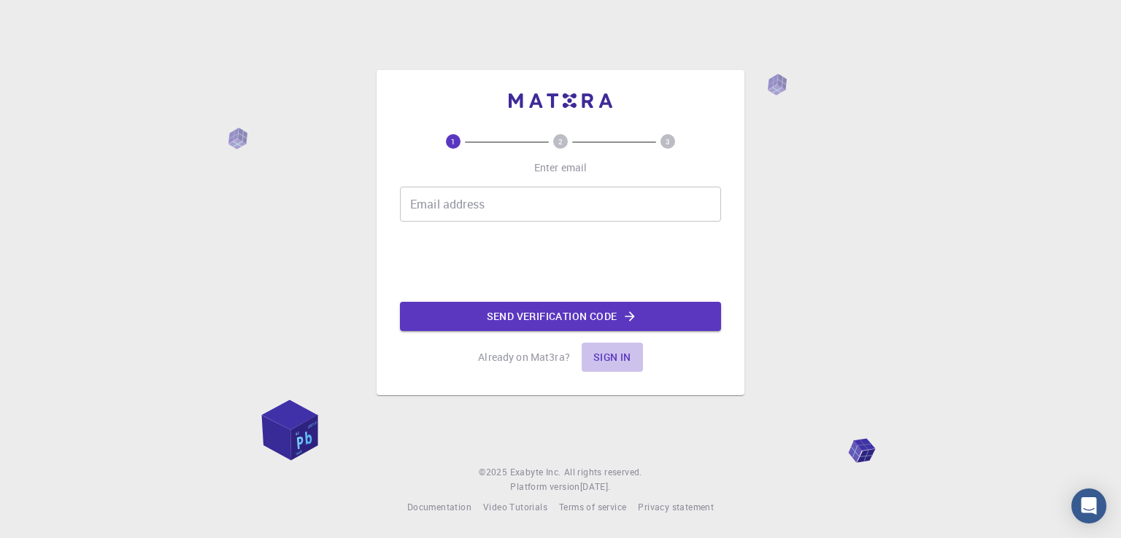
click at [613, 356] on button "Sign in" at bounding box center [612, 357] width 61 height 29
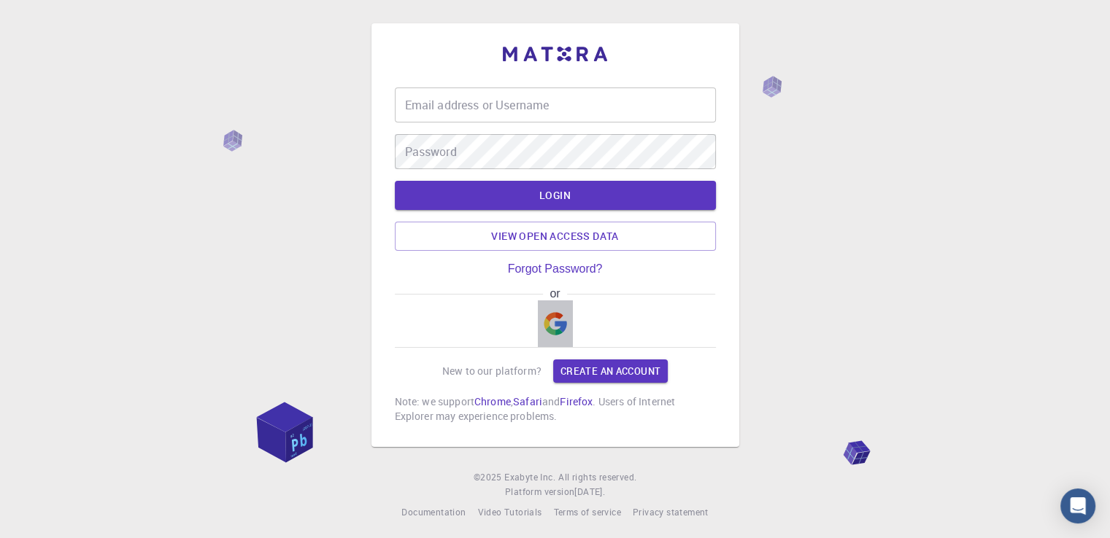
click at [555, 325] on img "button" at bounding box center [555, 323] width 23 height 23
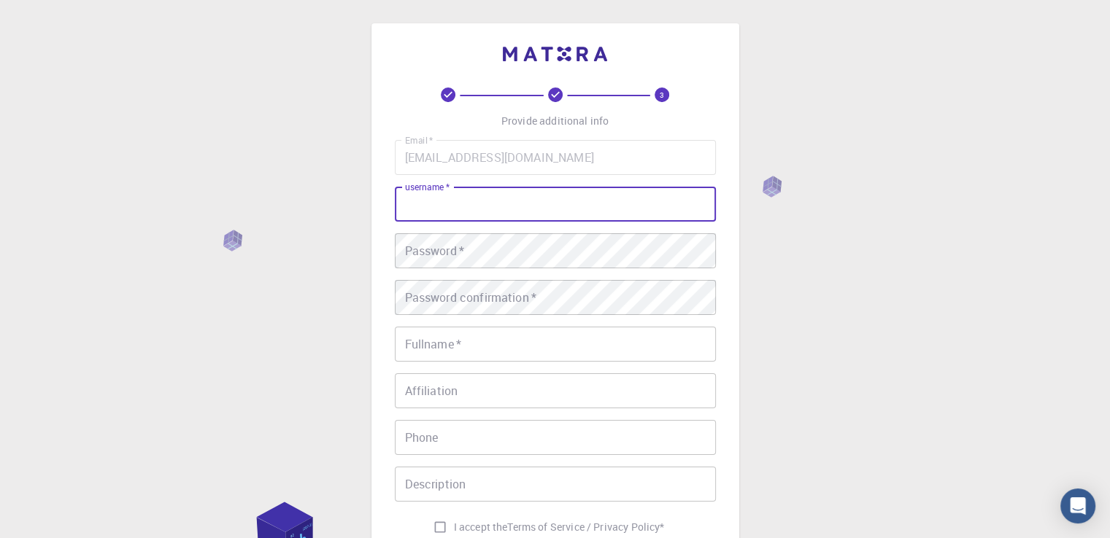
click at [430, 213] on input "username   *" at bounding box center [555, 204] width 321 height 35
click at [417, 216] on input "username   *" at bounding box center [555, 204] width 321 height 35
type input "Ellyn"
click at [449, 229] on div "Email   * [EMAIL_ADDRESS][DOMAIN_NAME] Email   * username   * Ellyn username   …" at bounding box center [555, 340] width 321 height 401
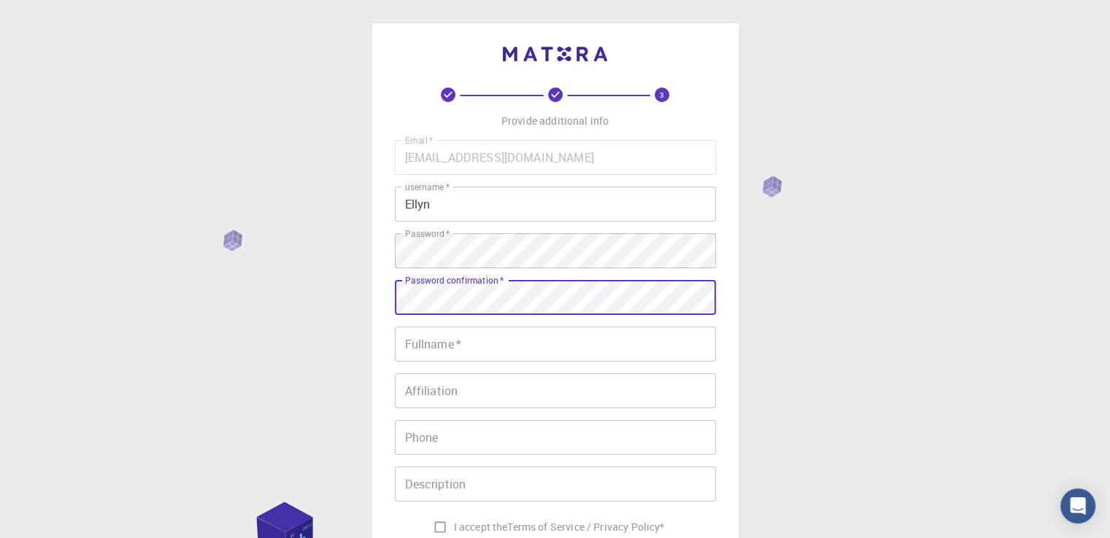
click at [464, 355] on input "Fullname   *" at bounding box center [555, 344] width 321 height 35
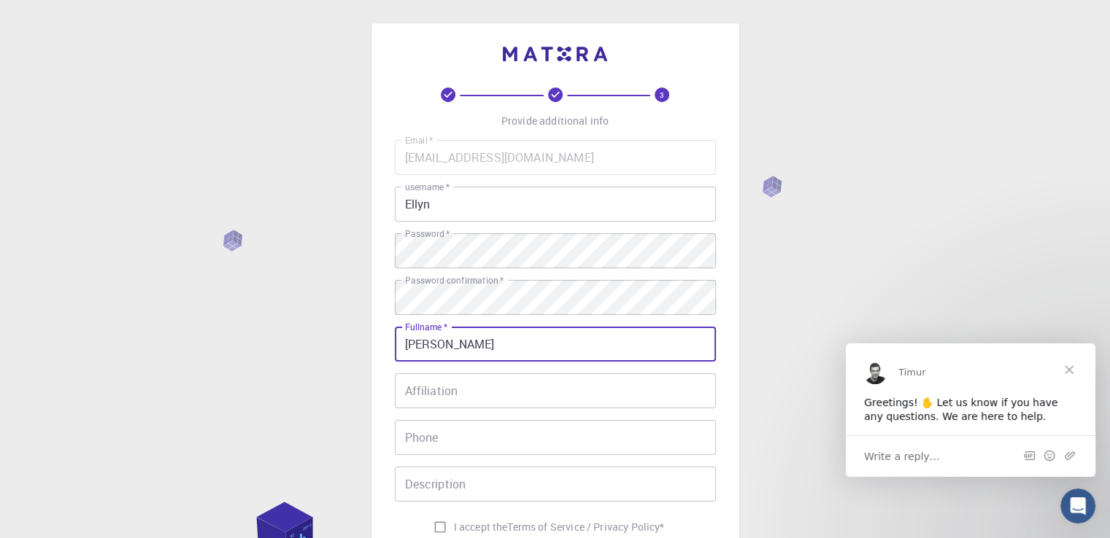
type input "[PERSON_NAME]"
click at [1066, 372] on span "Close" at bounding box center [1069, 369] width 53 height 53
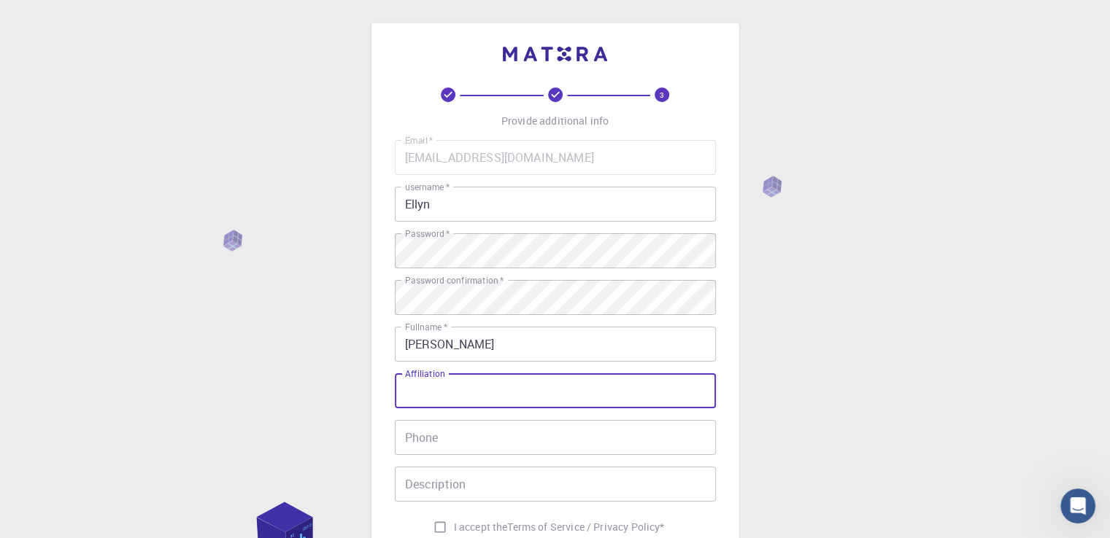
click at [544, 392] on input "Affiliation" at bounding box center [555, 391] width 321 height 35
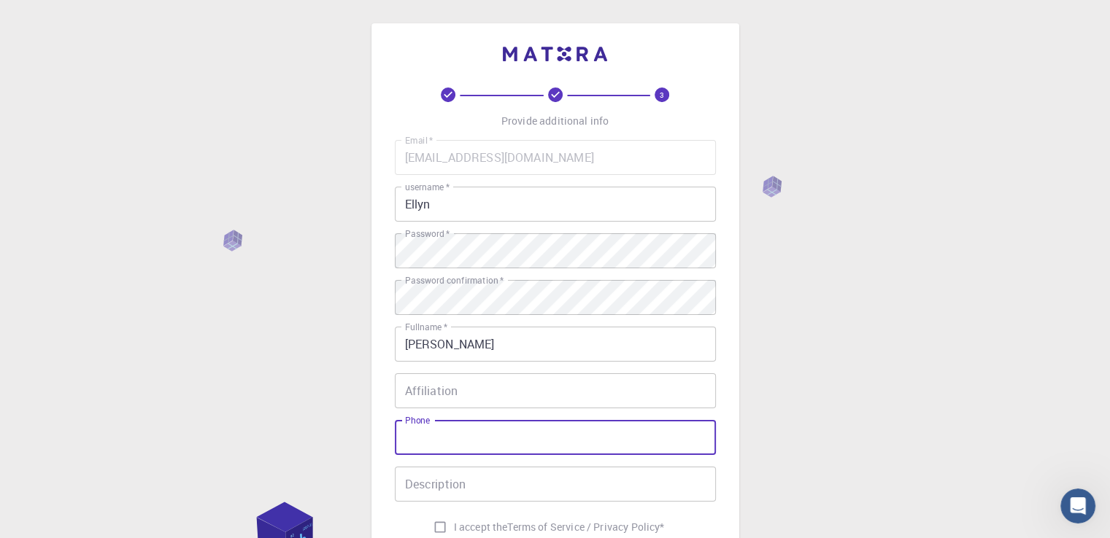
click at [471, 441] on input "Phone" at bounding box center [555, 437] width 321 height 35
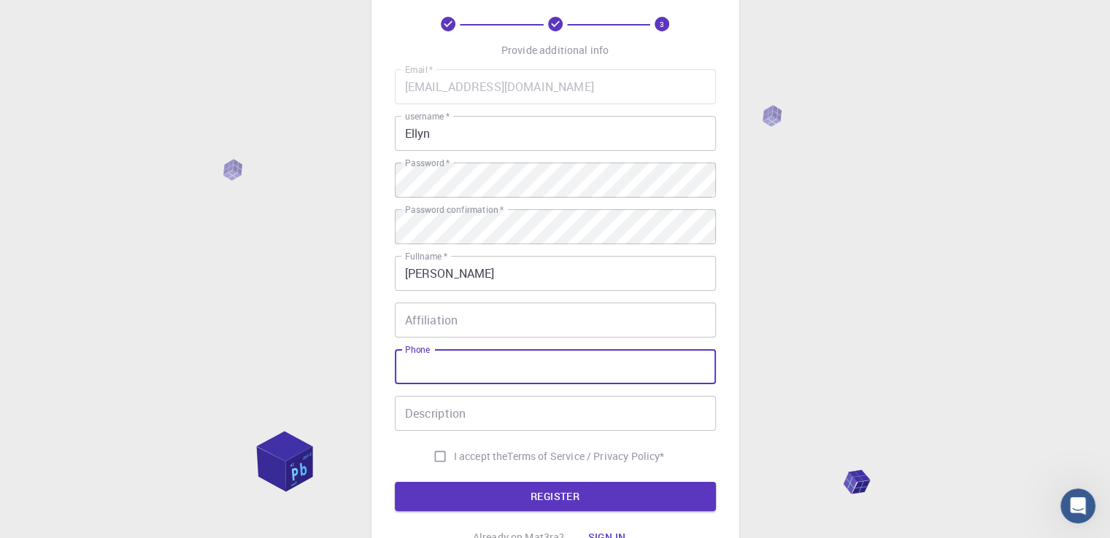
scroll to position [73, 0]
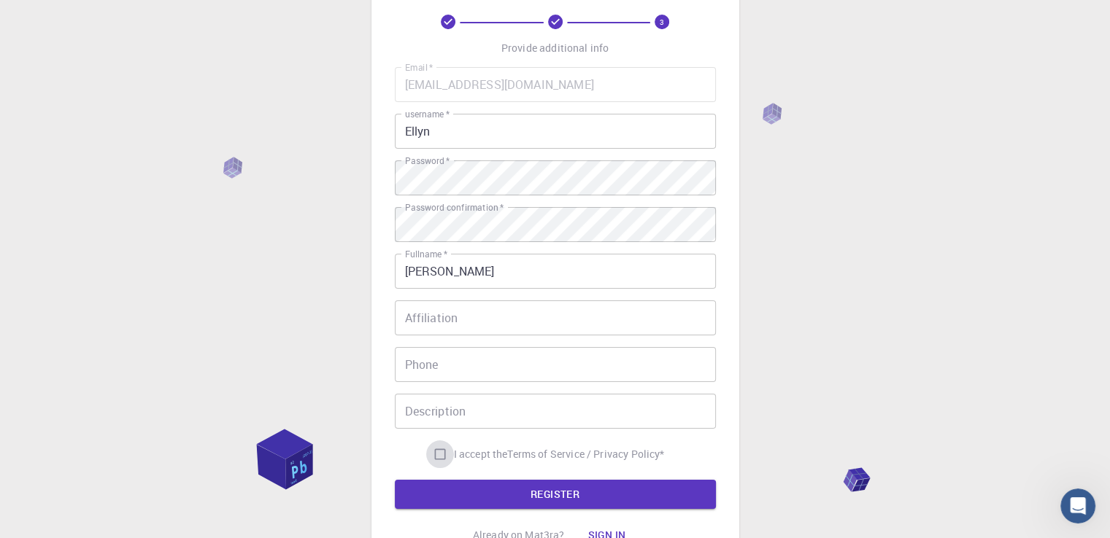
click at [434, 459] on input "I accept the Terms of Service / Privacy Policy *" at bounding box center [440, 455] width 28 height 28
checkbox input "true"
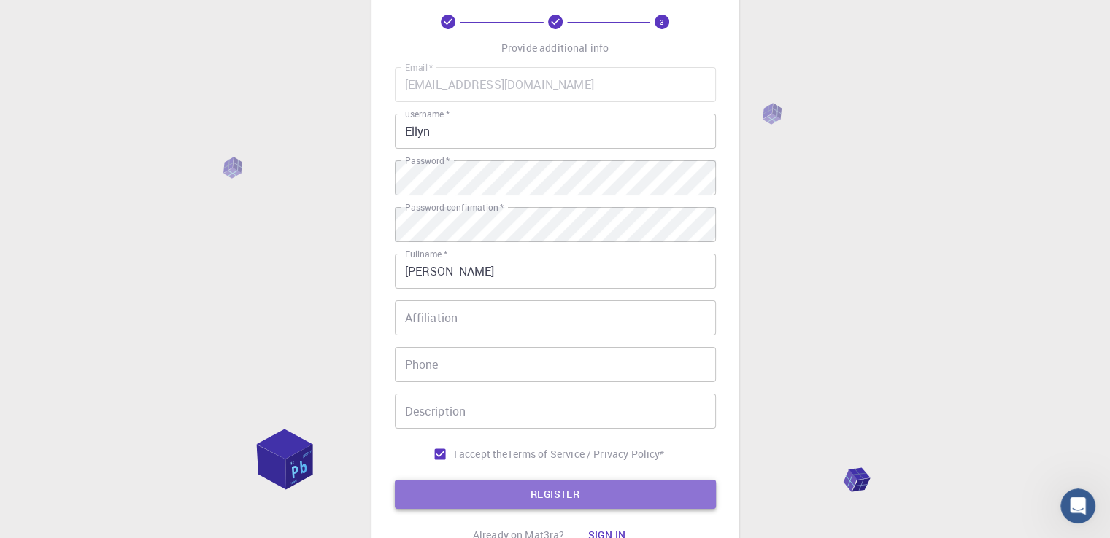
click at [509, 489] on button "REGISTER" at bounding box center [555, 494] width 321 height 29
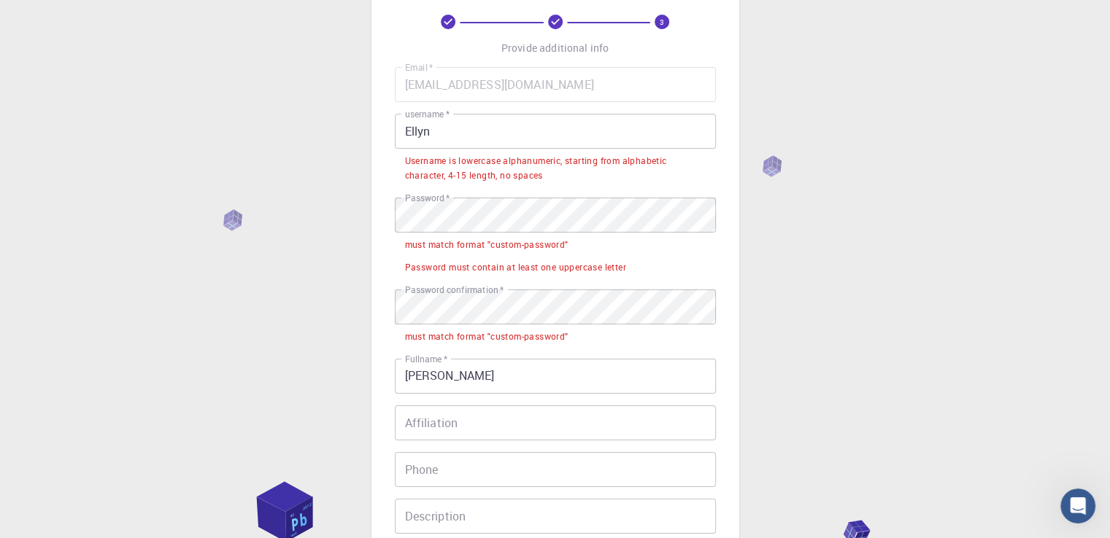
click at [455, 136] on input "Ellyn" at bounding box center [555, 131] width 321 height 35
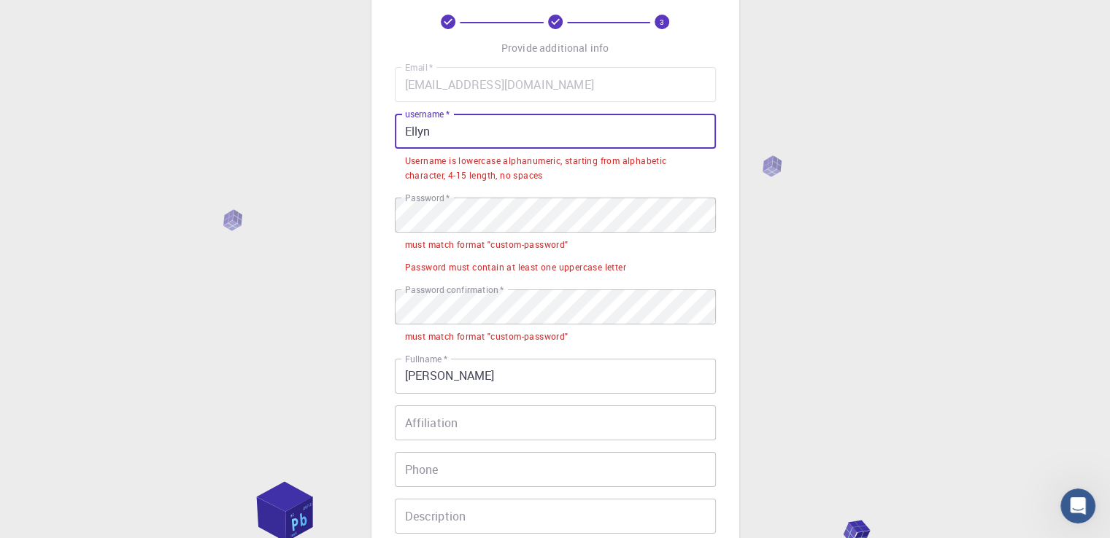
click at [455, 136] on input "Ellyn" at bounding box center [555, 131] width 321 height 35
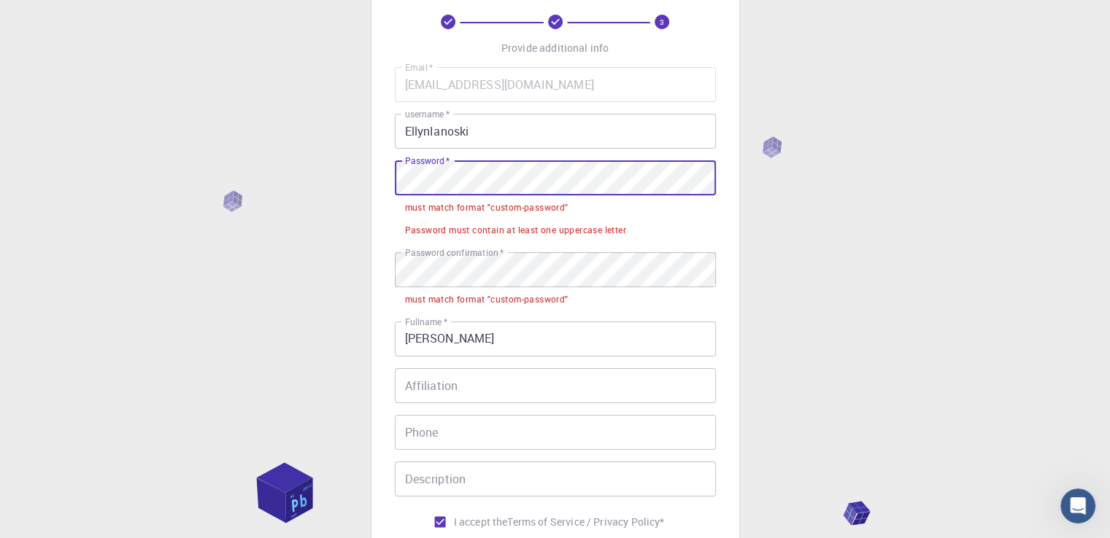
click at [354, 190] on div "3 Provide additional info Email   * [EMAIL_ADDRESS][DOMAIN_NAME] Email   * user…" at bounding box center [555, 332] width 1110 height 810
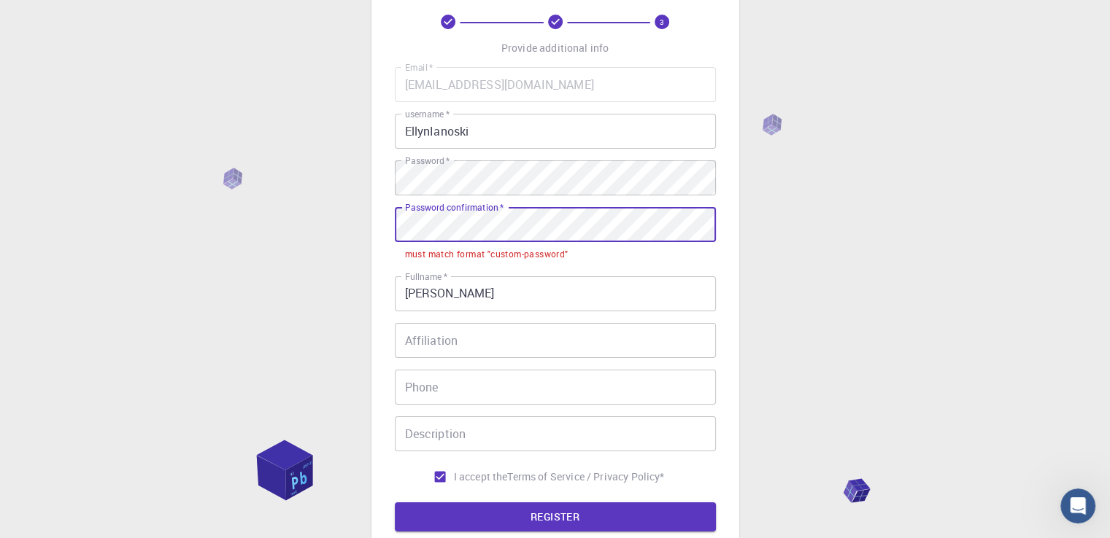
click at [342, 223] on div "3 Provide additional info Email   * [EMAIL_ADDRESS][DOMAIN_NAME] Email   * user…" at bounding box center [555, 309] width 1110 height 765
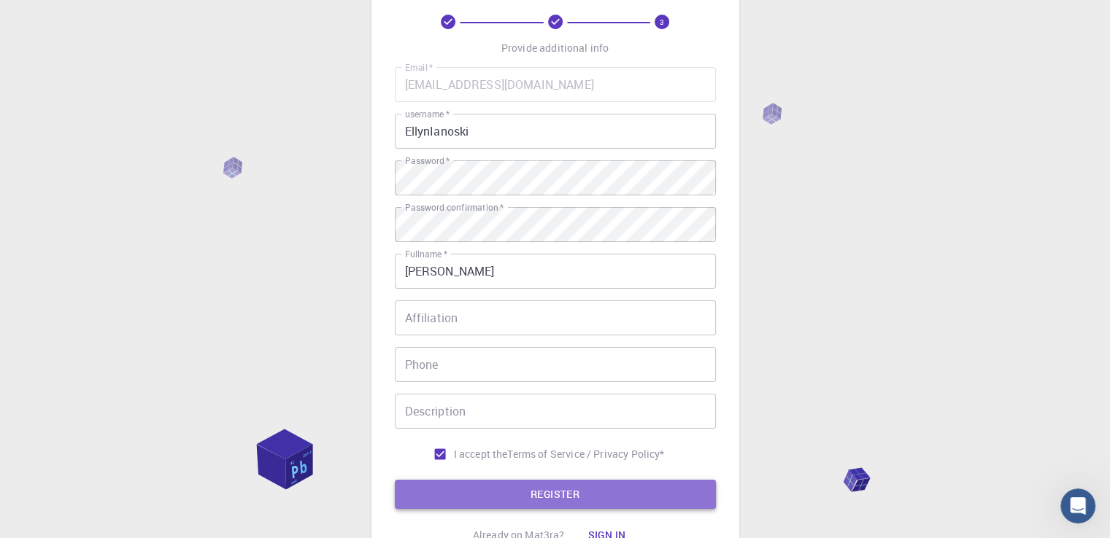
click at [592, 492] on button "REGISTER" at bounding box center [555, 494] width 321 height 29
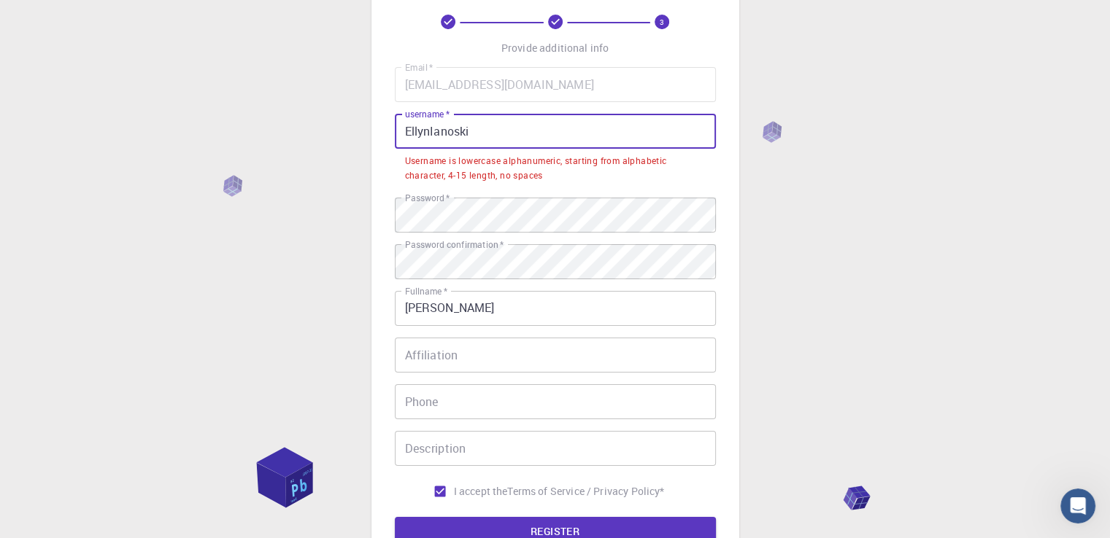
click at [478, 138] on input "EllynIanoski" at bounding box center [555, 131] width 321 height 35
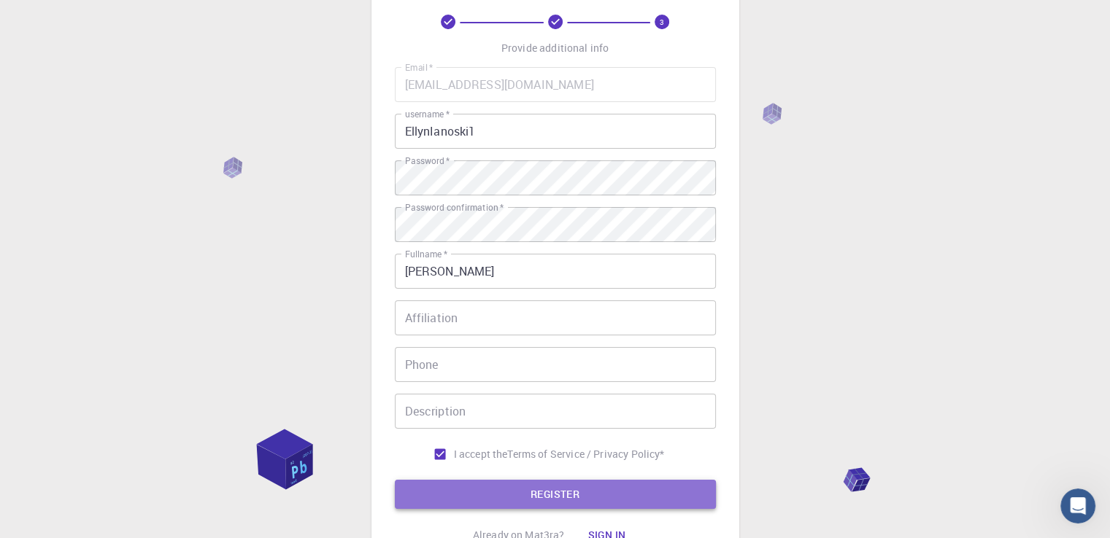
click at [503, 504] on button "REGISTER" at bounding box center [555, 494] width 321 height 29
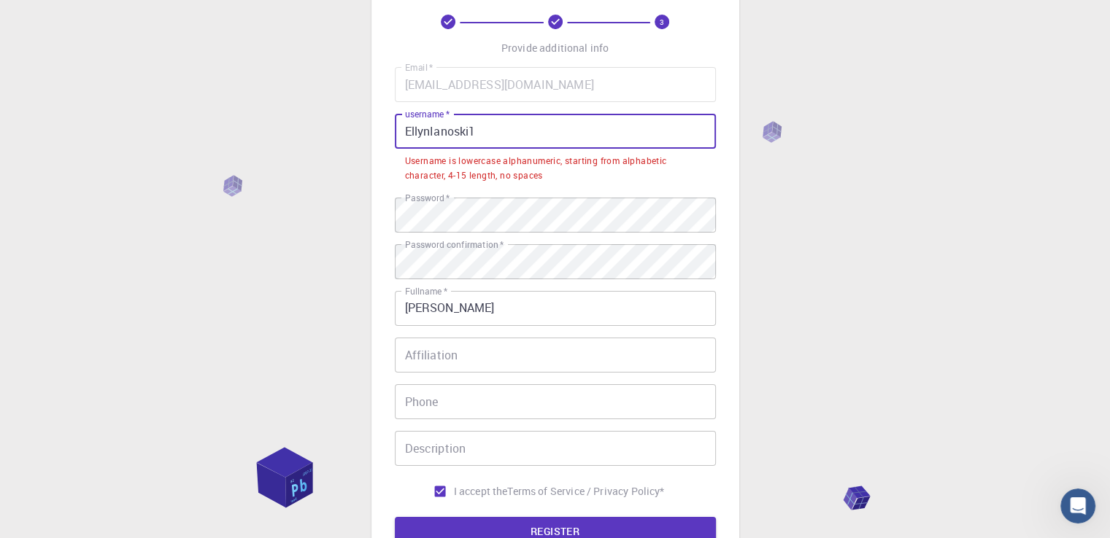
click at [410, 135] on input "EllynIanoski1" at bounding box center [555, 131] width 321 height 35
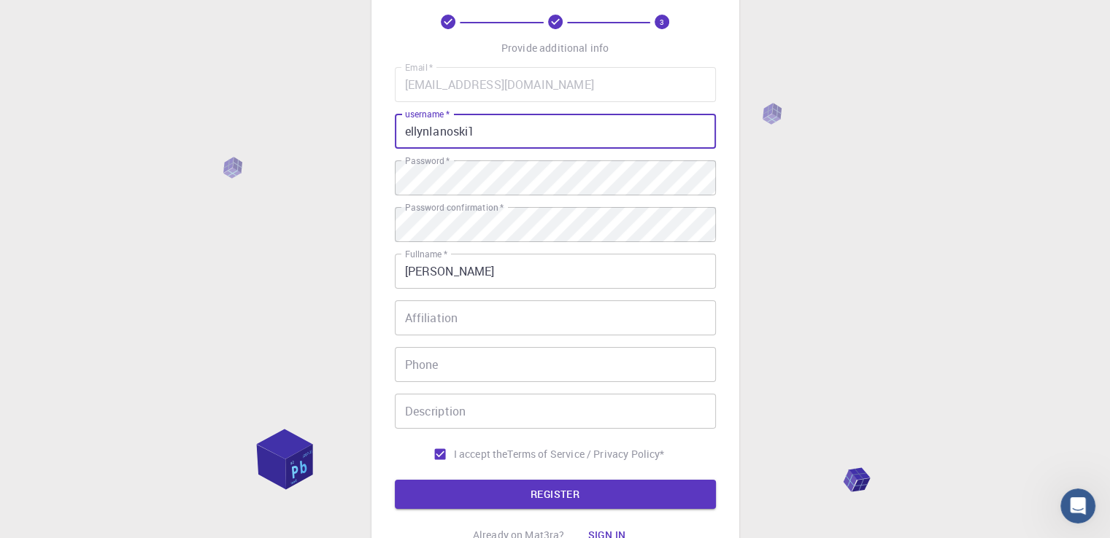
click at [433, 134] on input "ellynIanoski1" at bounding box center [555, 131] width 321 height 35
type input "ellynianoski1"
click at [528, 488] on button "REGISTER" at bounding box center [555, 494] width 321 height 29
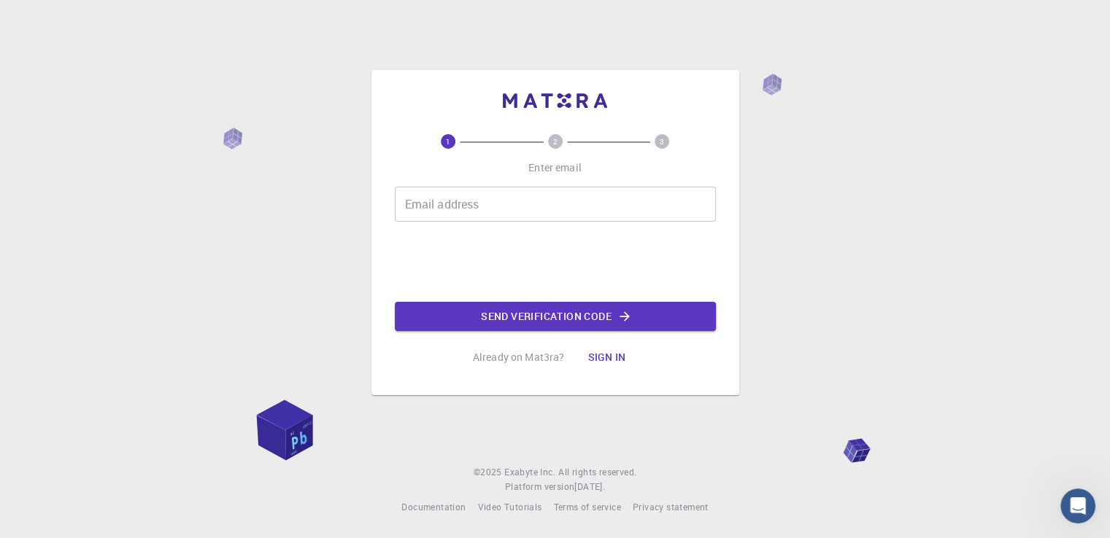
scroll to position [0, 0]
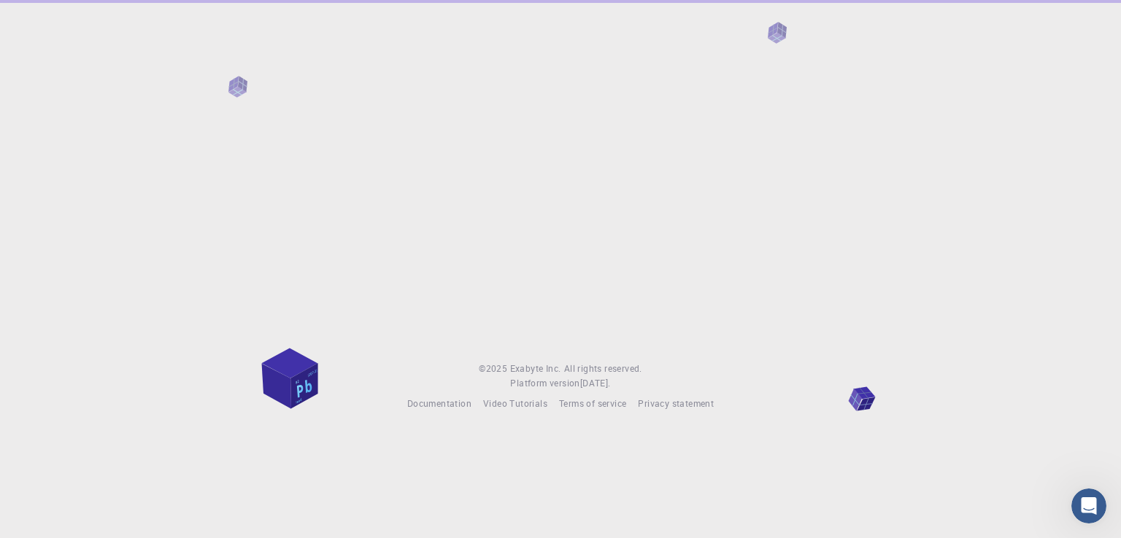
click at [425, 205] on div at bounding box center [560, 169] width 1121 height 339
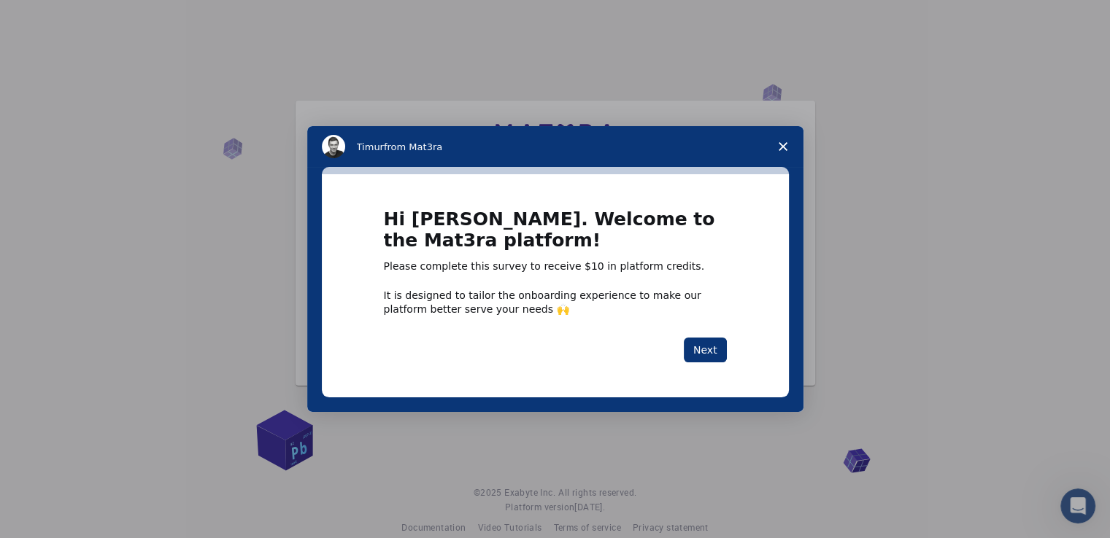
click at [779, 151] on span "Close survey" at bounding box center [782, 146] width 41 height 41
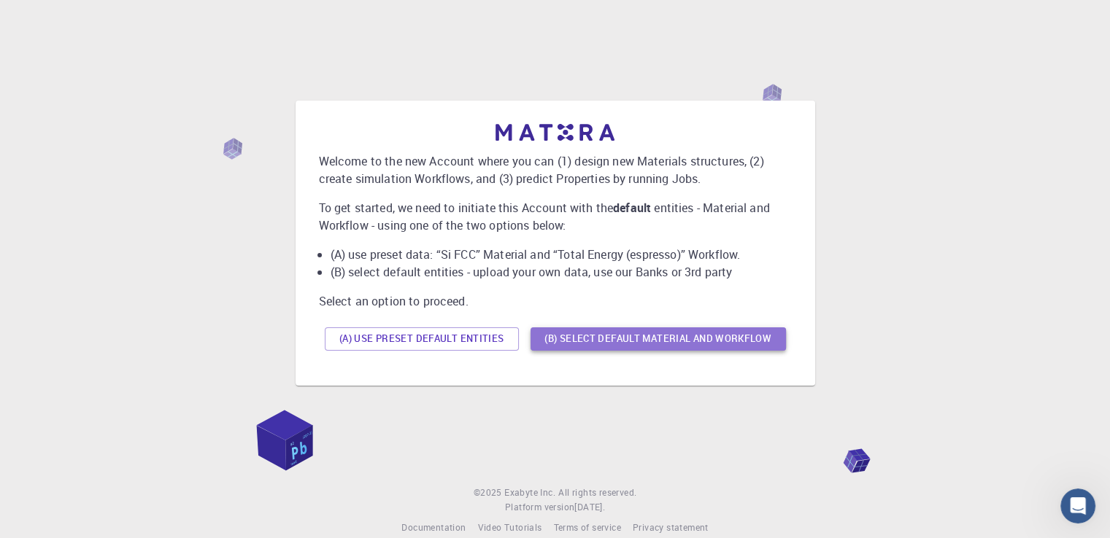
click at [722, 339] on button "(B) Select default material and workflow" at bounding box center [657, 339] width 255 height 23
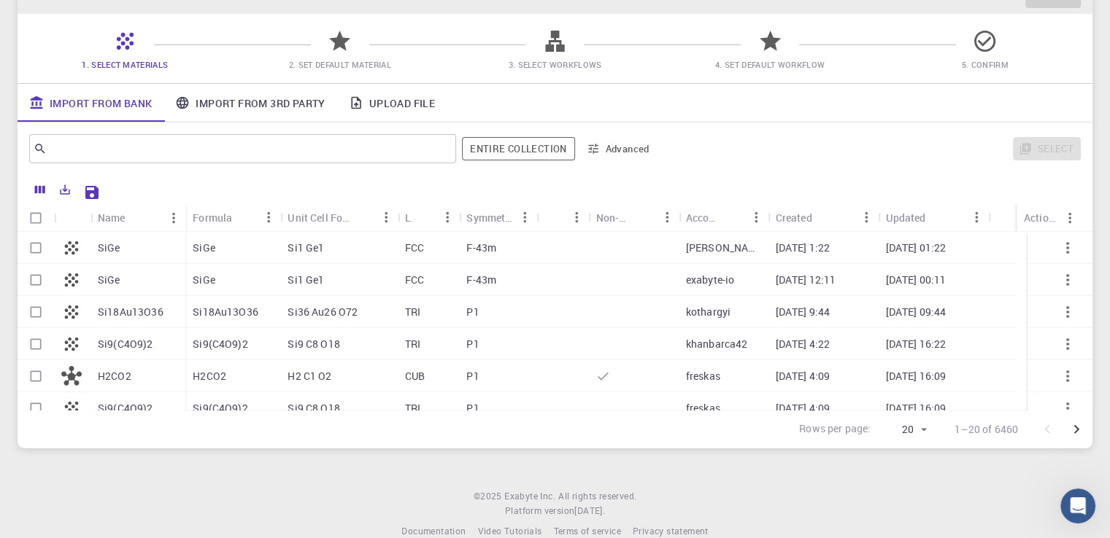
scroll to position [124, 0]
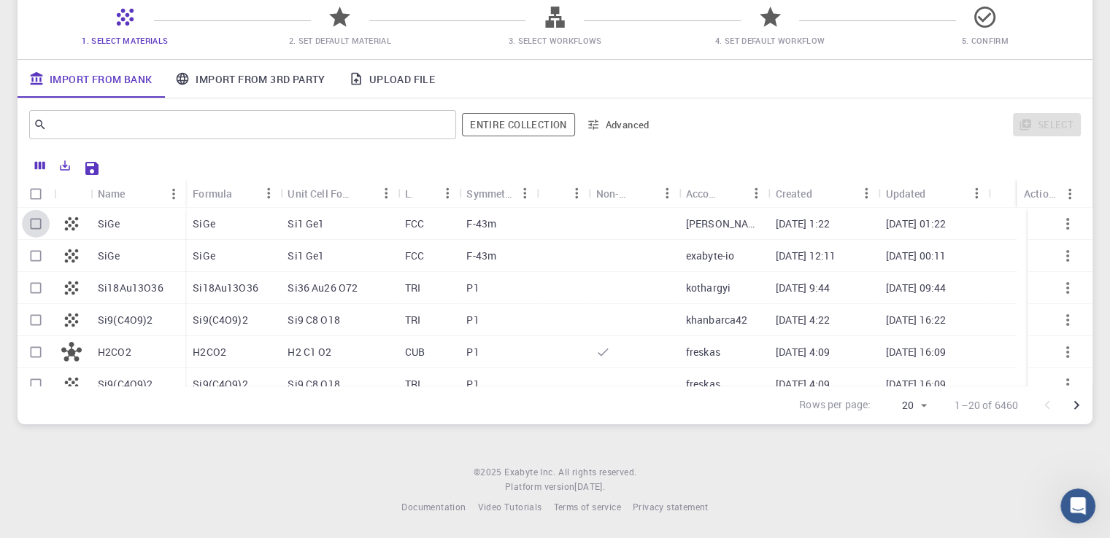
click at [30, 225] on input "Select row" at bounding box center [36, 224] width 28 height 28
checkbox input "true"
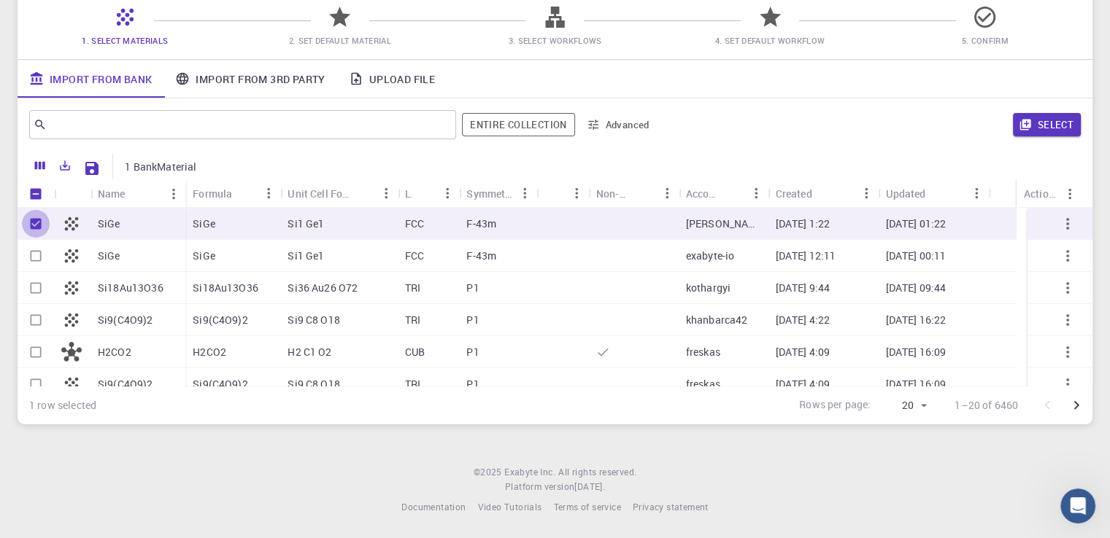
click at [30, 225] on input "Unselect row" at bounding box center [36, 224] width 28 height 28
checkbox input "false"
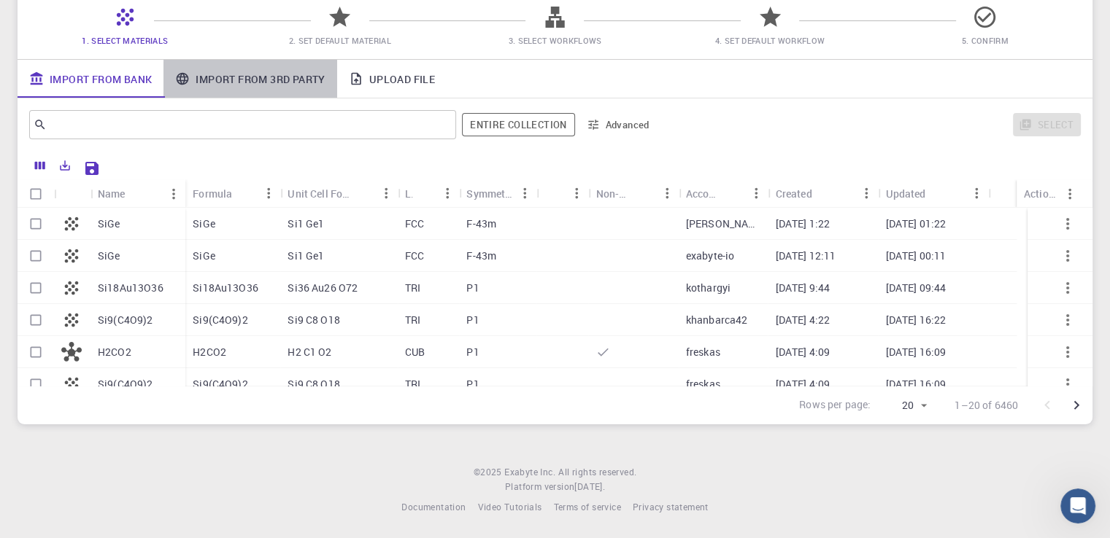
click at [236, 80] on link "Import From 3rd Party" at bounding box center [249, 79] width 173 height 38
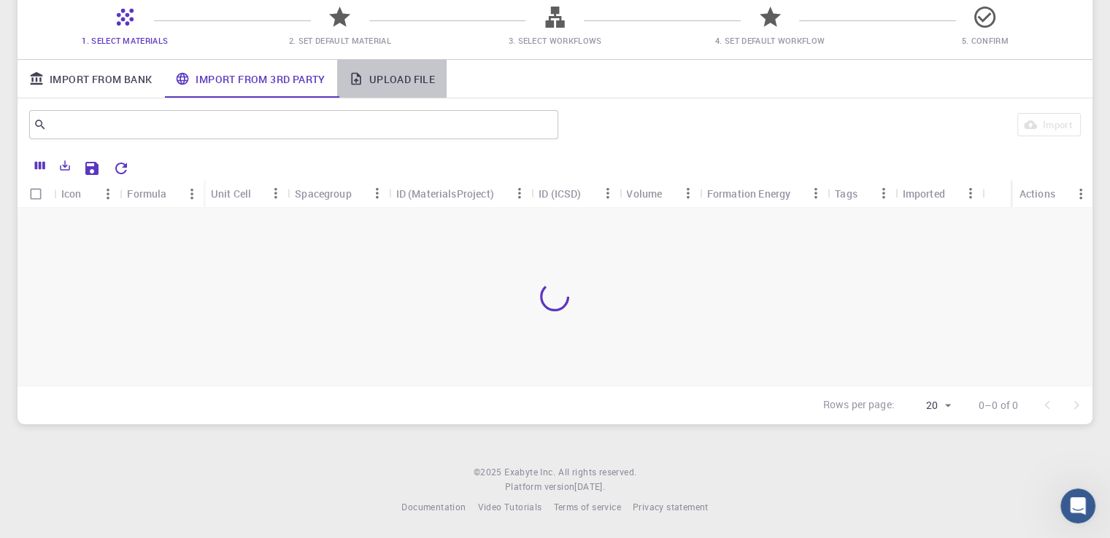
click at [411, 66] on link "Upload File" at bounding box center [391, 79] width 109 height 38
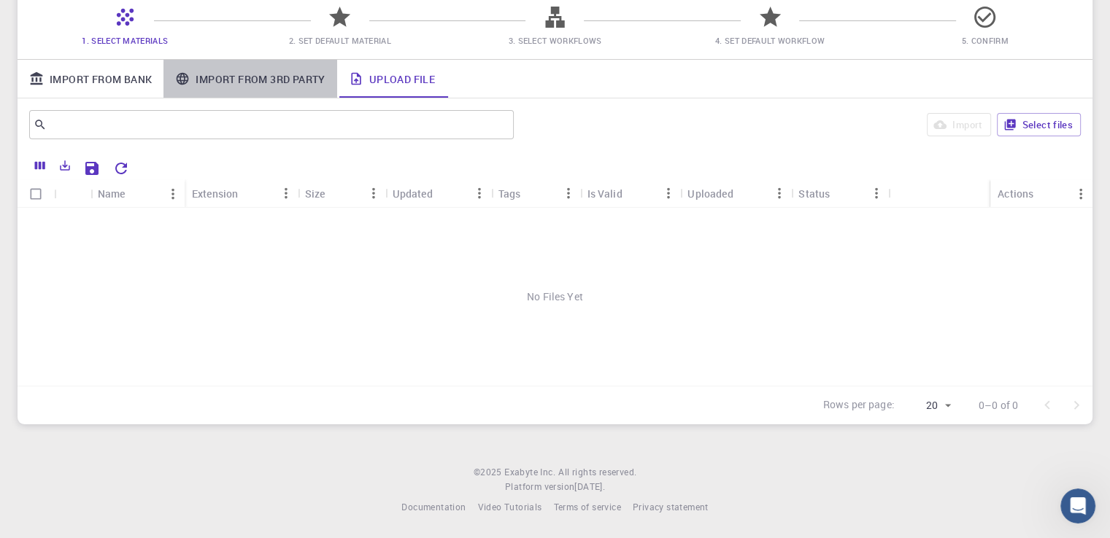
click at [298, 94] on link "Import From 3rd Party" at bounding box center [249, 79] width 173 height 38
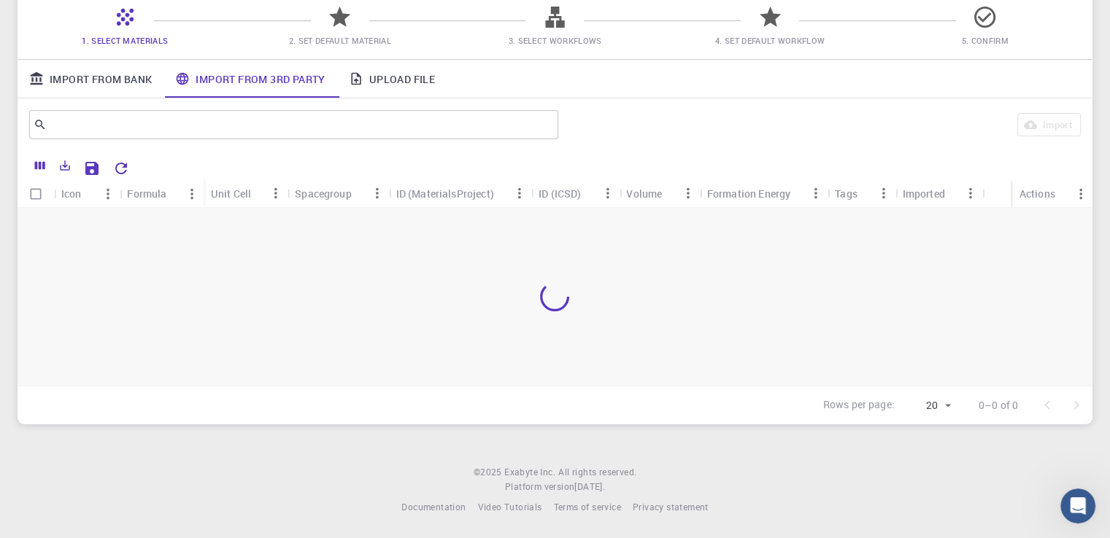
click at [123, 92] on link "Import From Bank" at bounding box center [91, 79] width 146 height 38
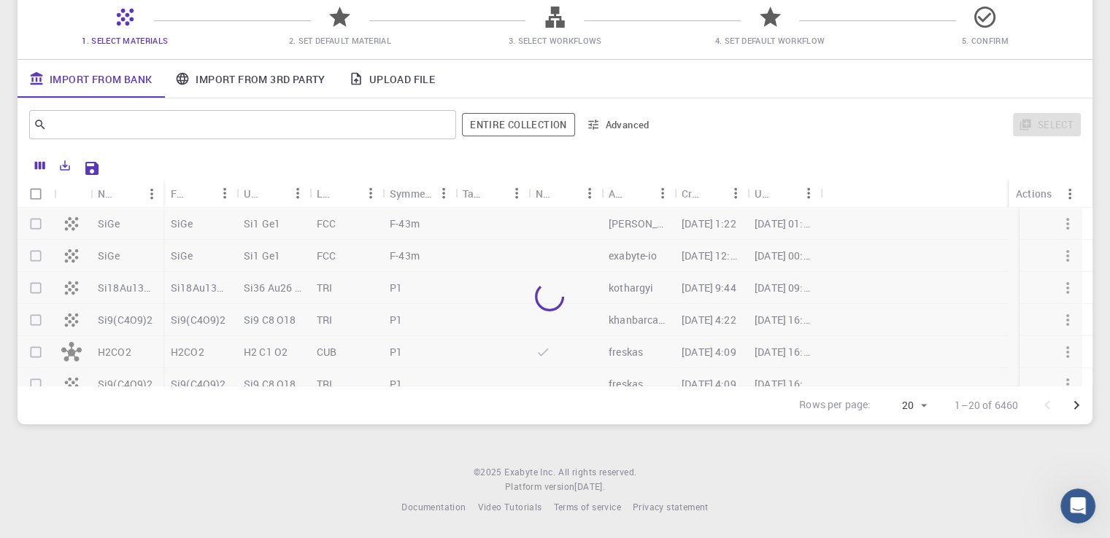
click at [123, 92] on link "Import From Bank" at bounding box center [91, 79] width 146 height 38
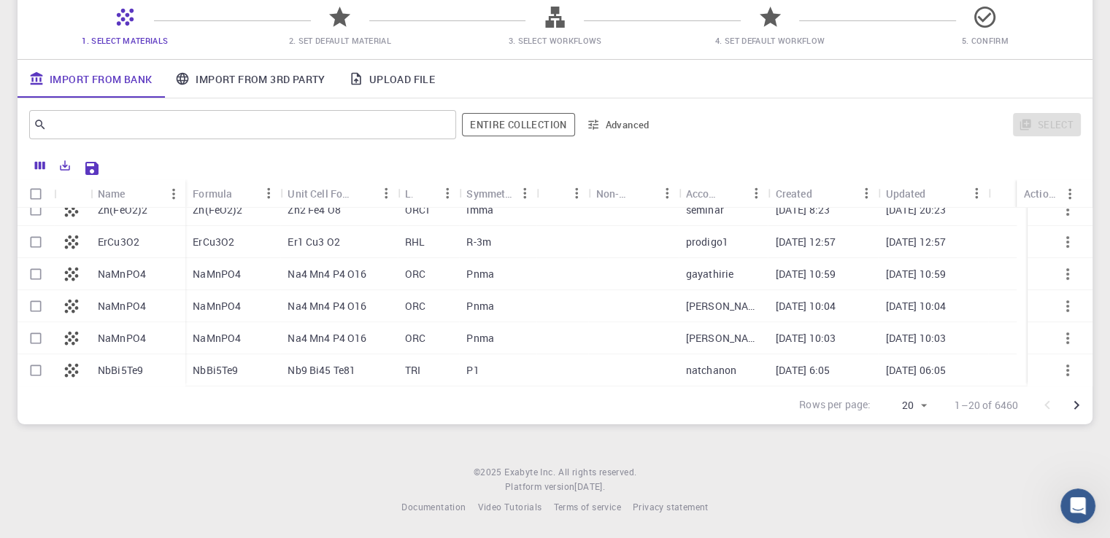
scroll to position [0, 0]
